Goal: Find specific page/section: Find specific page/section

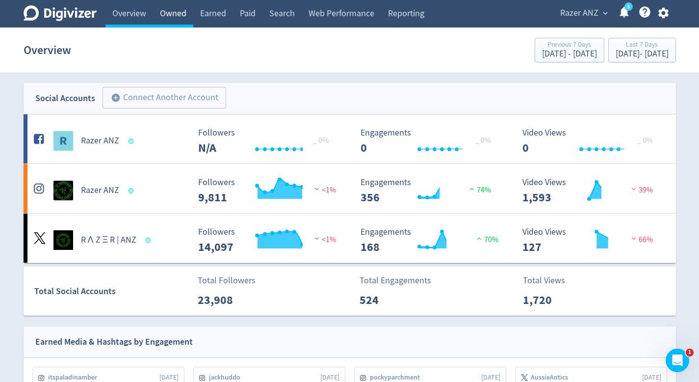
click at [178, 16] on link "Owned" at bounding box center [173, 13] width 40 height 27
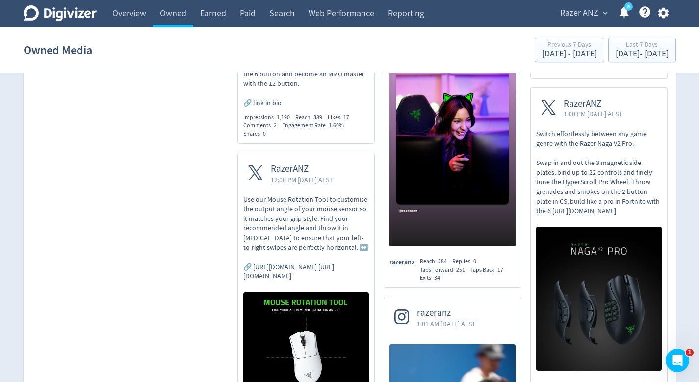
scroll to position [1245, 0]
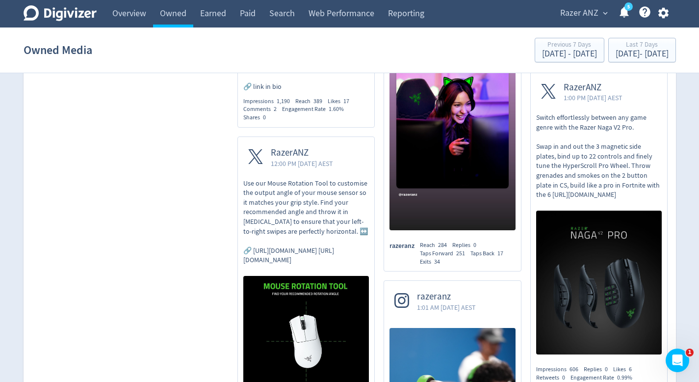
click at [605, 18] on button "Razer ANZ expand_more" at bounding box center [583, 13] width 53 height 16
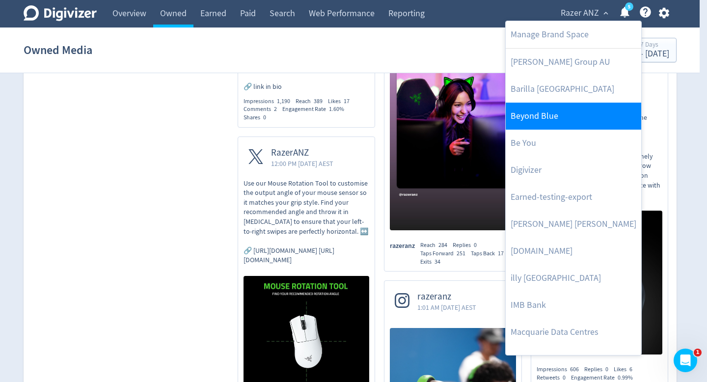
click at [554, 122] on link "Beyond Blue" at bounding box center [572, 116] width 135 height 27
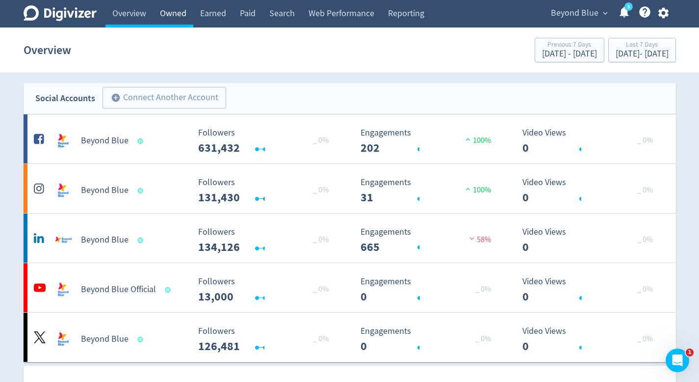
click at [170, 18] on link "Owned" at bounding box center [173, 13] width 40 height 27
